Goal: Task Accomplishment & Management: Use online tool/utility

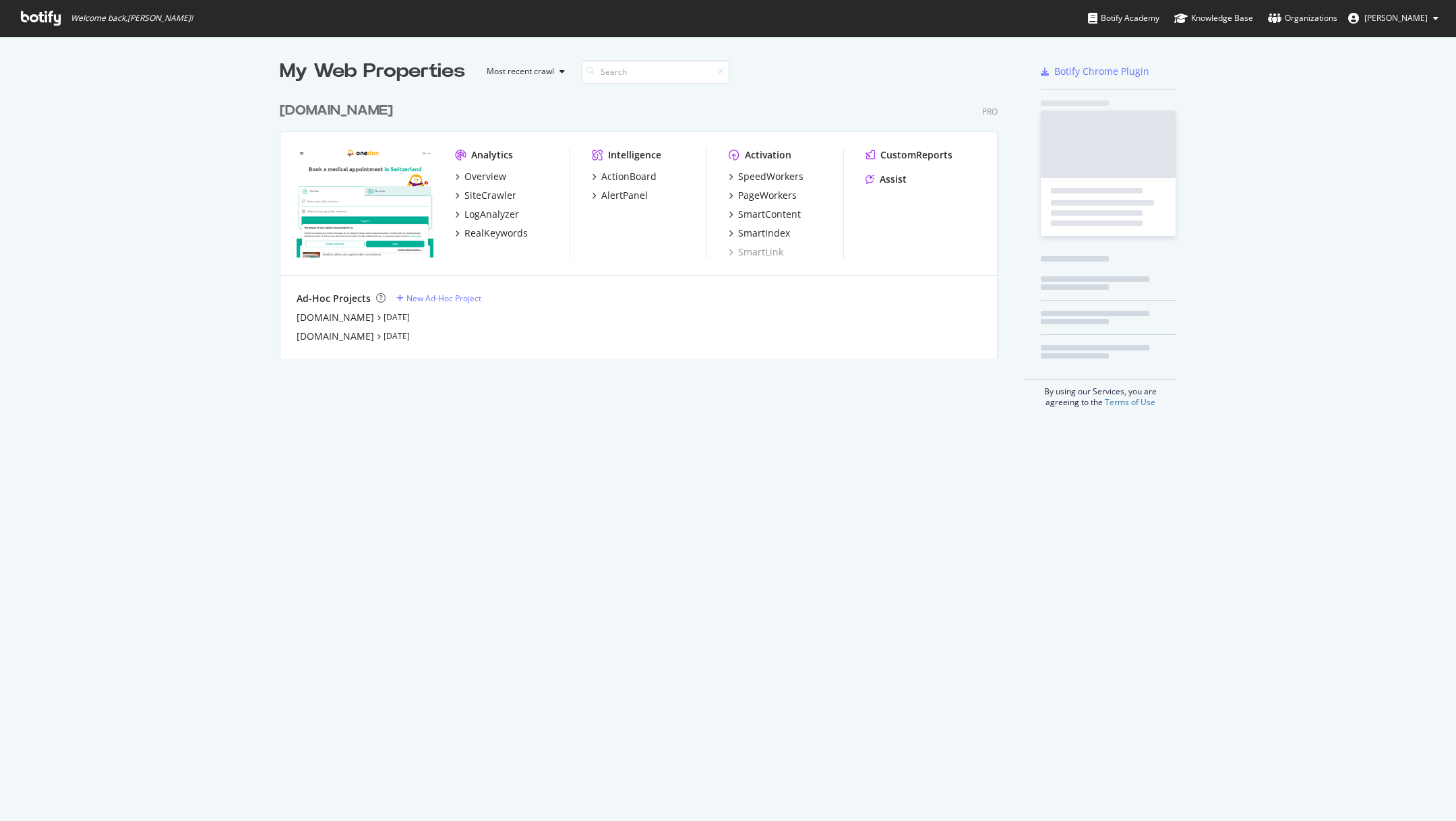
scroll to position [273, 729]
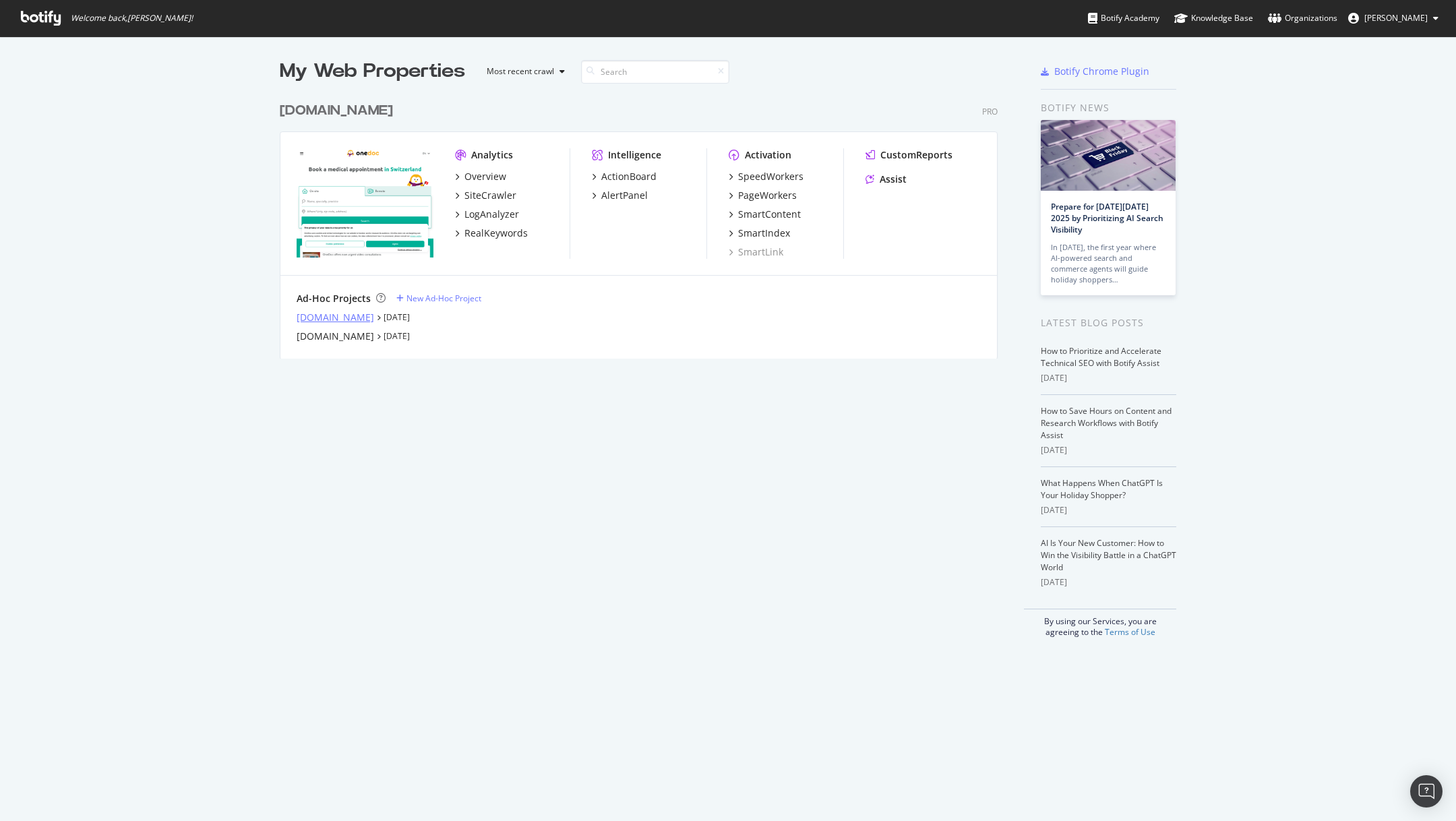
click at [344, 315] on div "[DOMAIN_NAME]" at bounding box center [335, 317] width 78 height 13
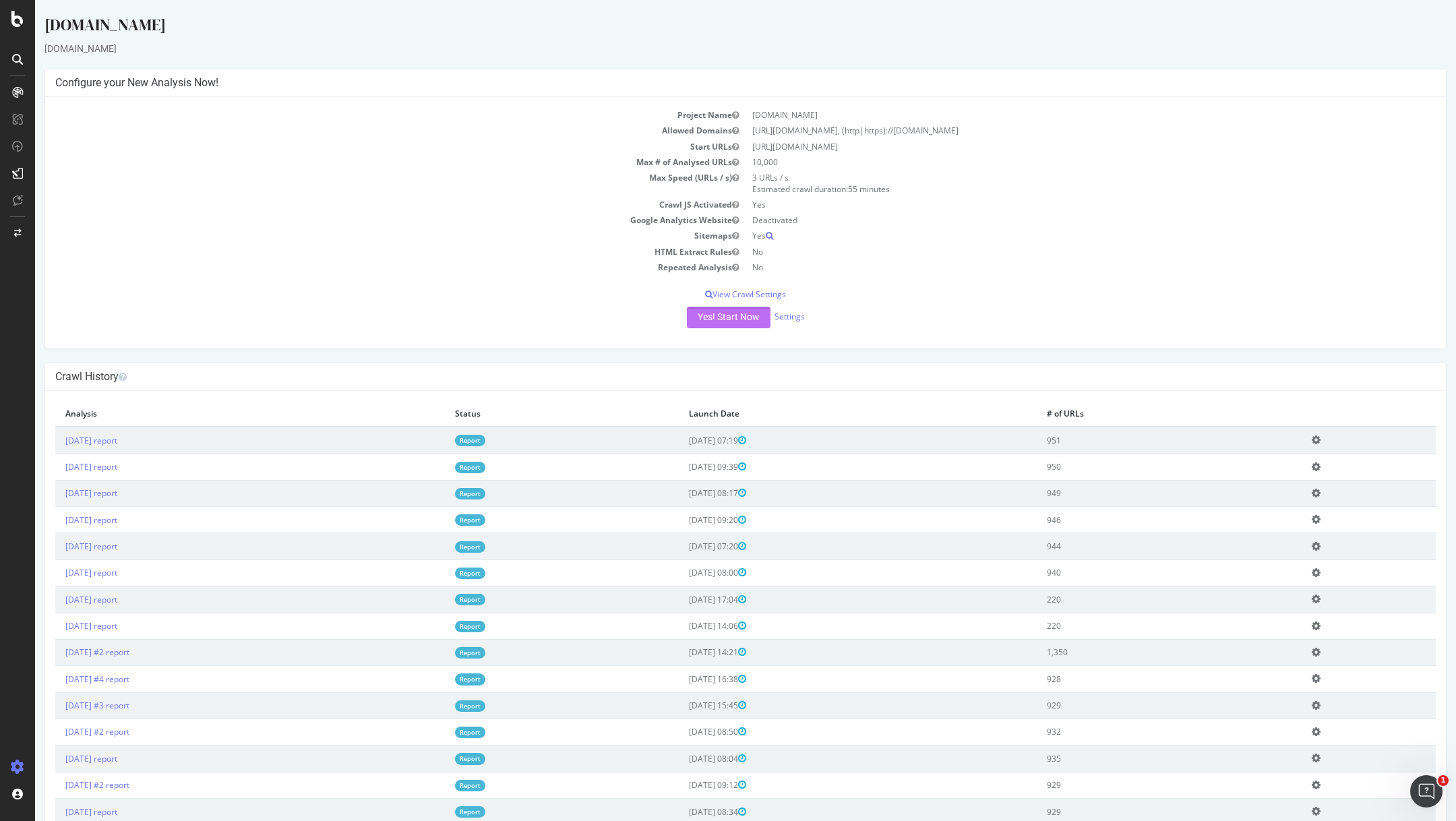
click at [734, 320] on button "Yes! Start Now" at bounding box center [729, 317] width 84 height 21
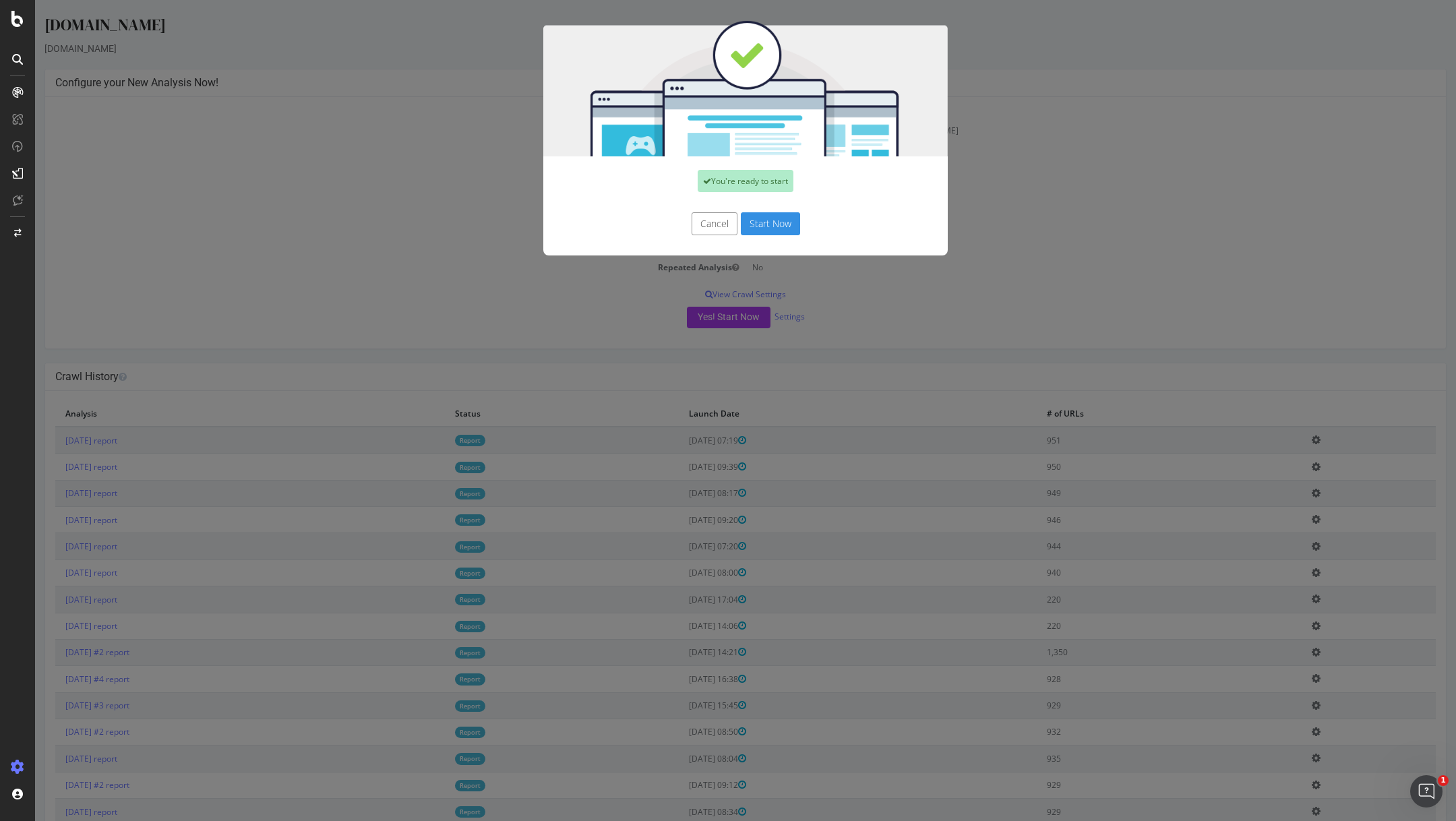
click at [768, 220] on button "Start Now" at bounding box center [770, 223] width 59 height 23
